Goal: Task Accomplishment & Management: Use online tool/utility

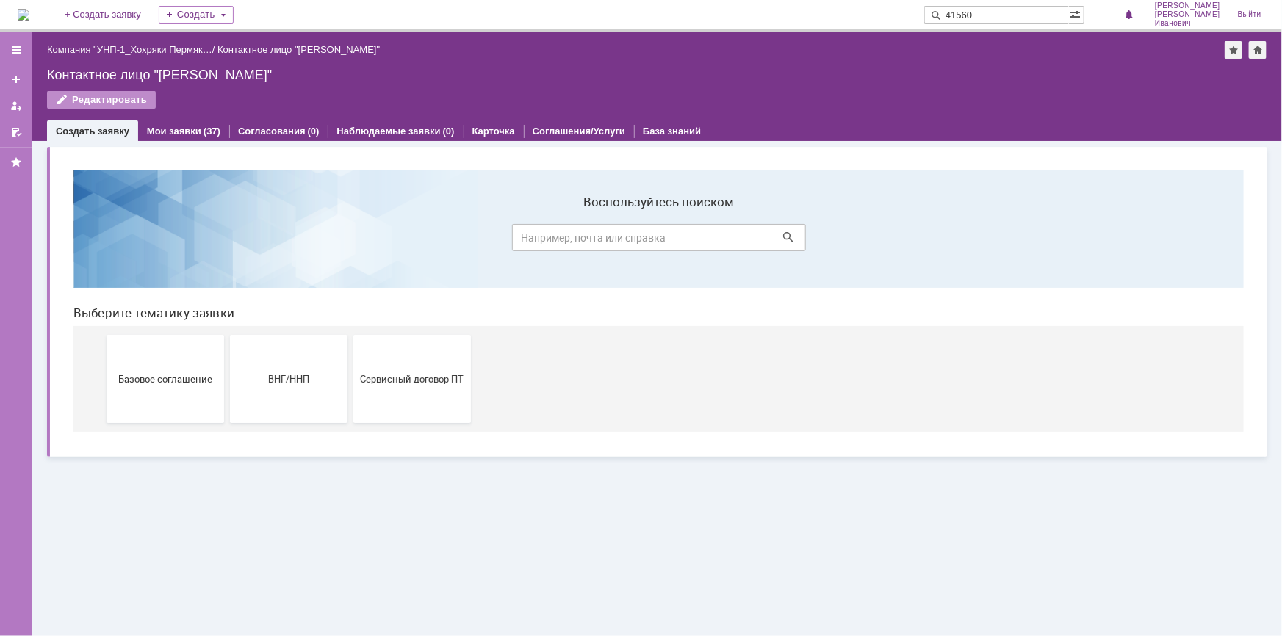
type input "41560"
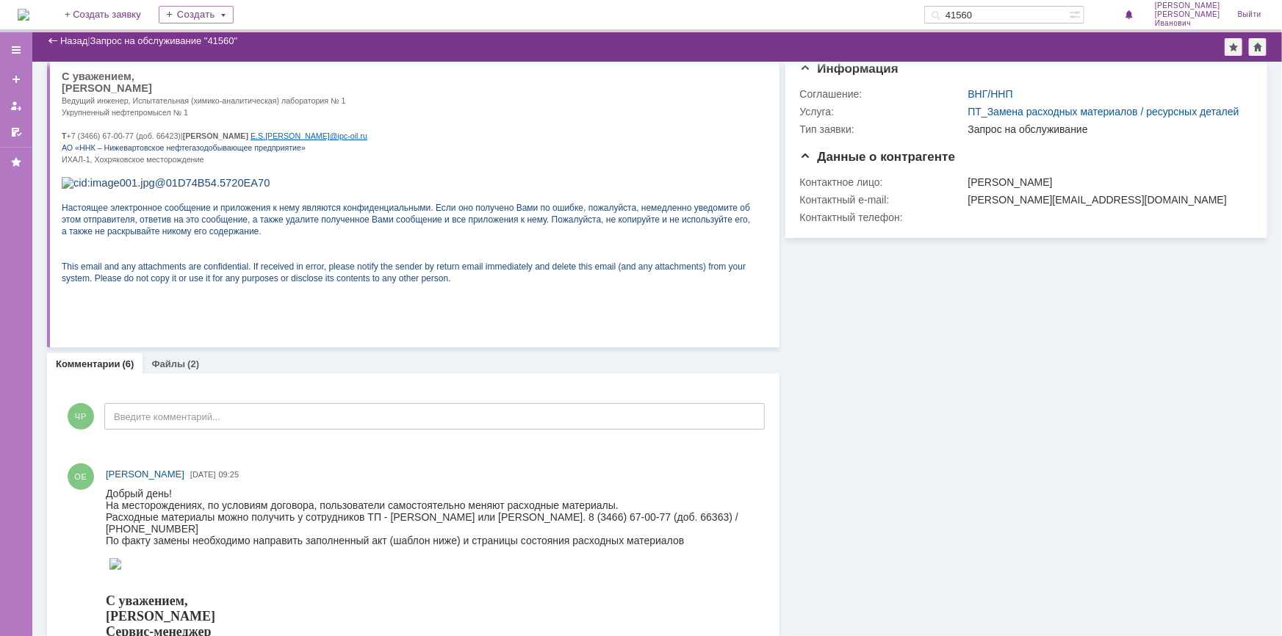
scroll to position [200, 0]
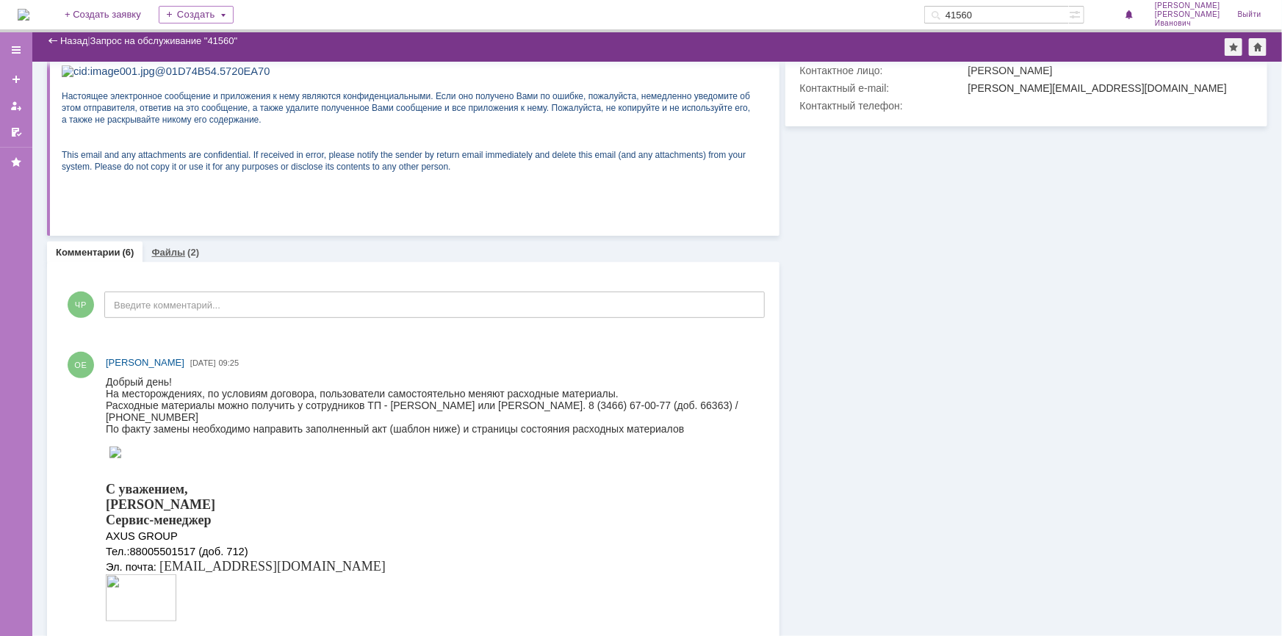
click at [169, 256] on link "Файлы" at bounding box center [168, 252] width 34 height 11
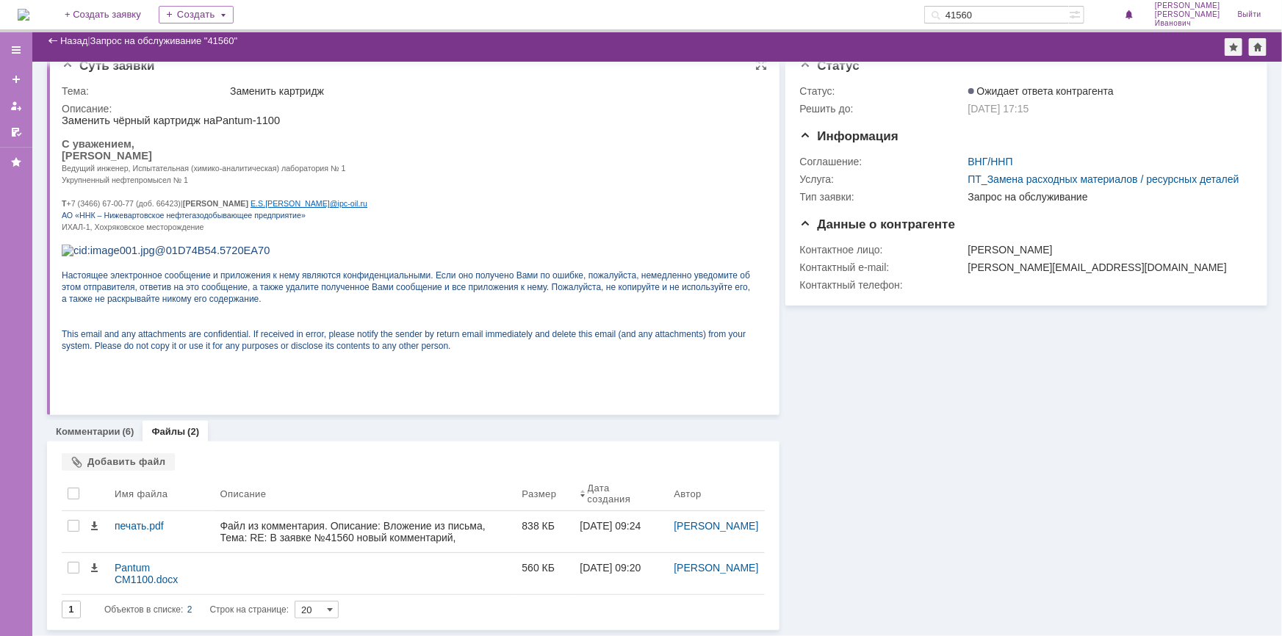
scroll to position [20, 0]
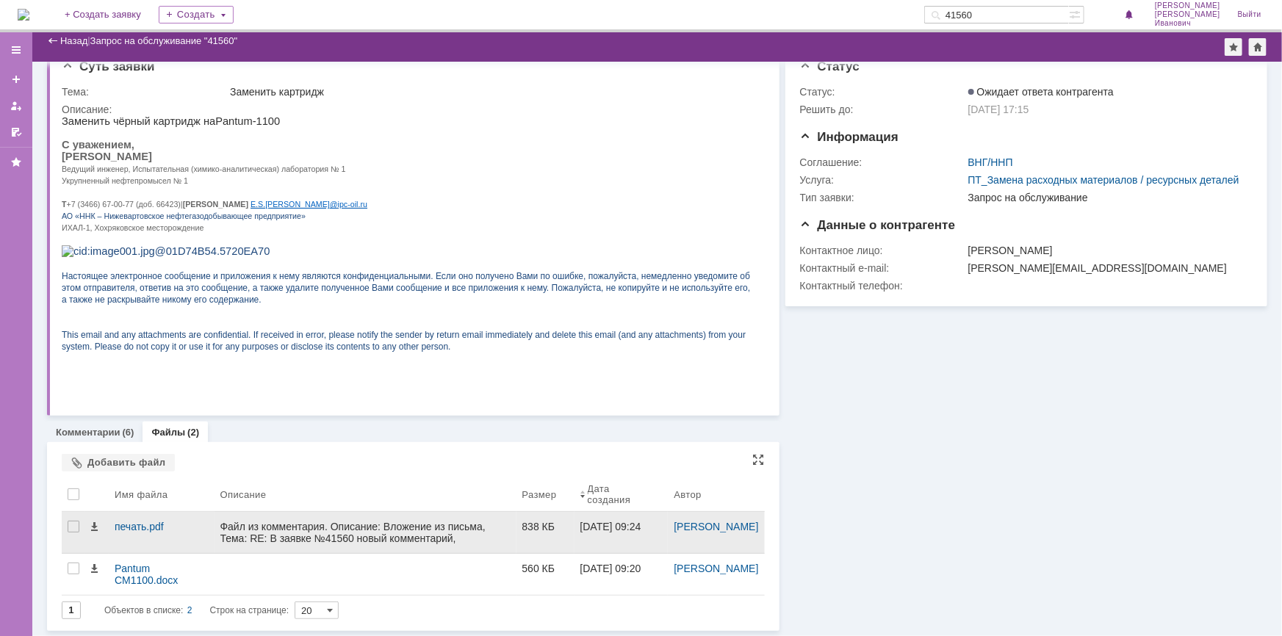
click at [388, 529] on div "Файл из комментария. Описание: Вложение из письма, Тема: RE: В заявке №41560 но…" at bounding box center [365, 544] width 290 height 47
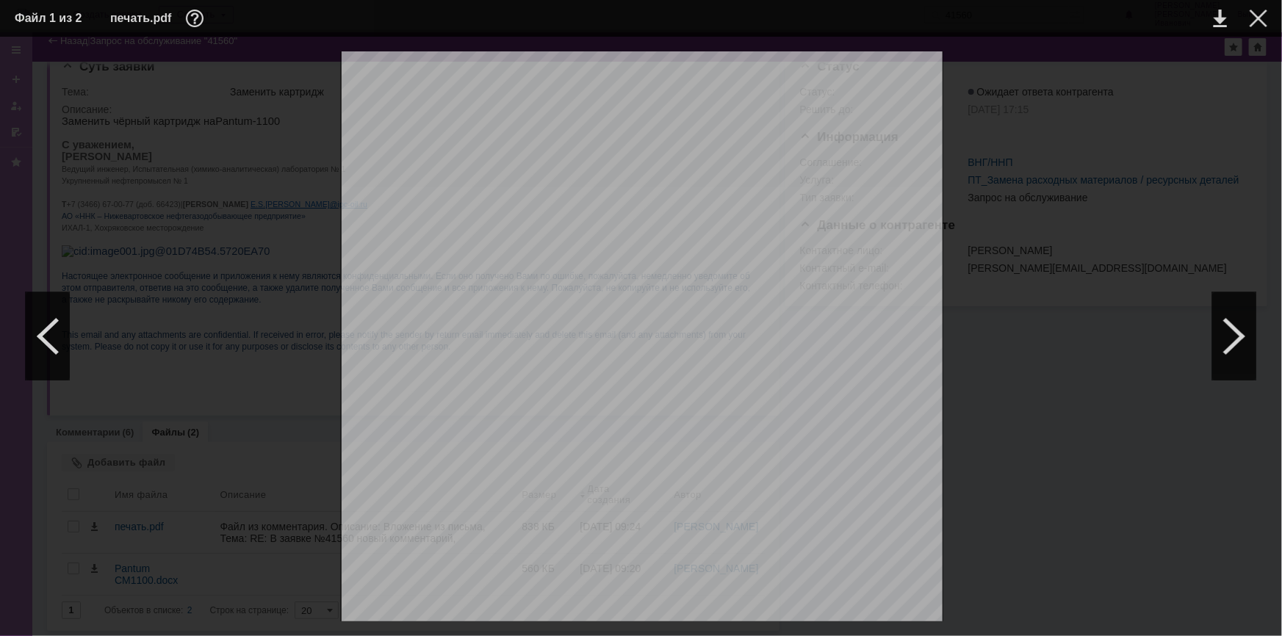
scroll to position [0, 0]
click at [1257, 19] on div at bounding box center [1259, 19] width 18 height 18
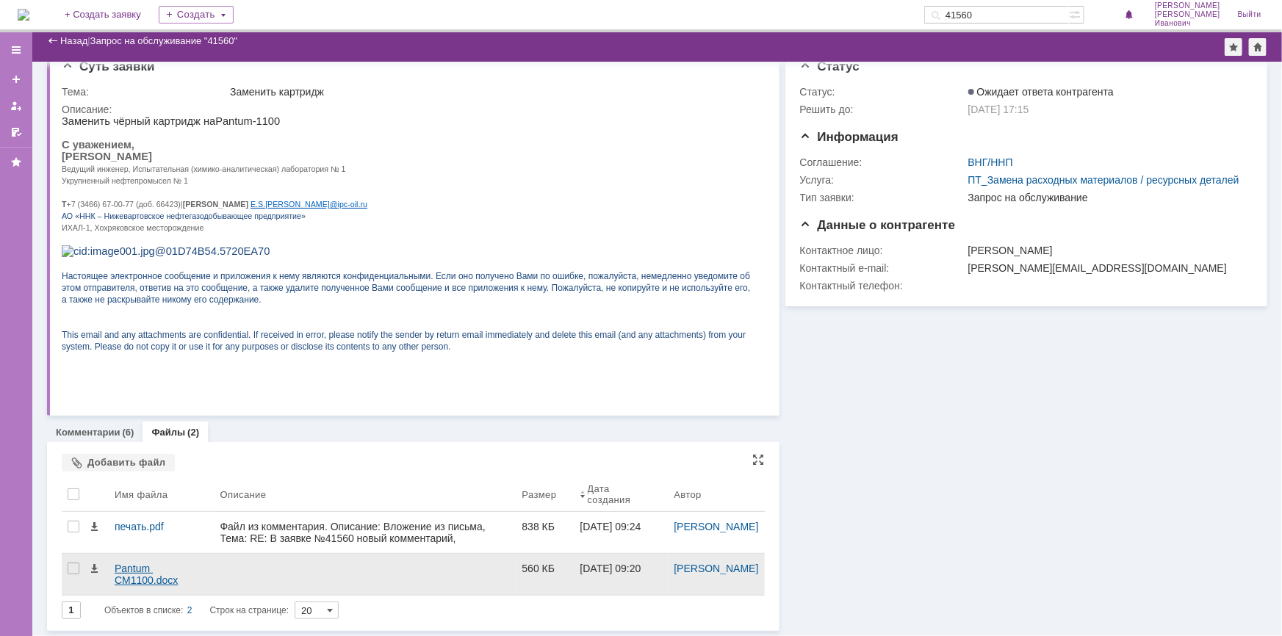
click at [137, 575] on div "Pantum CM1100.docx" at bounding box center [162, 575] width 94 height 24
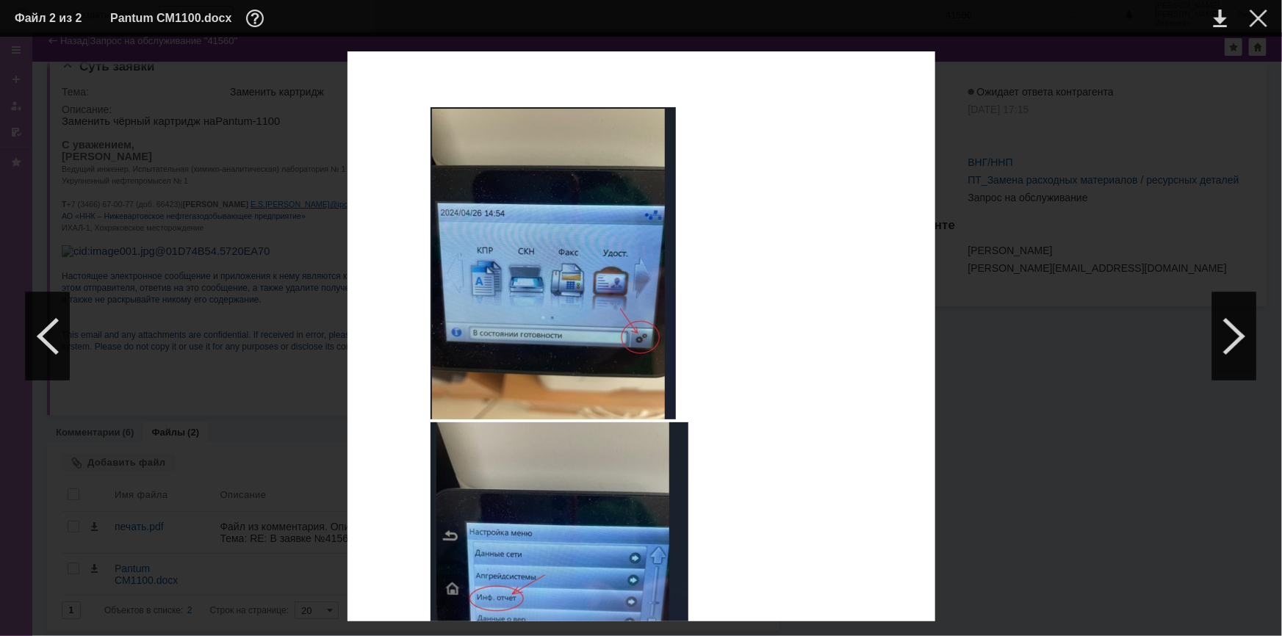
scroll to position [481, 0]
click at [1265, 14] on div at bounding box center [1259, 19] width 18 height 18
